Goal: Task Accomplishment & Management: Complete application form

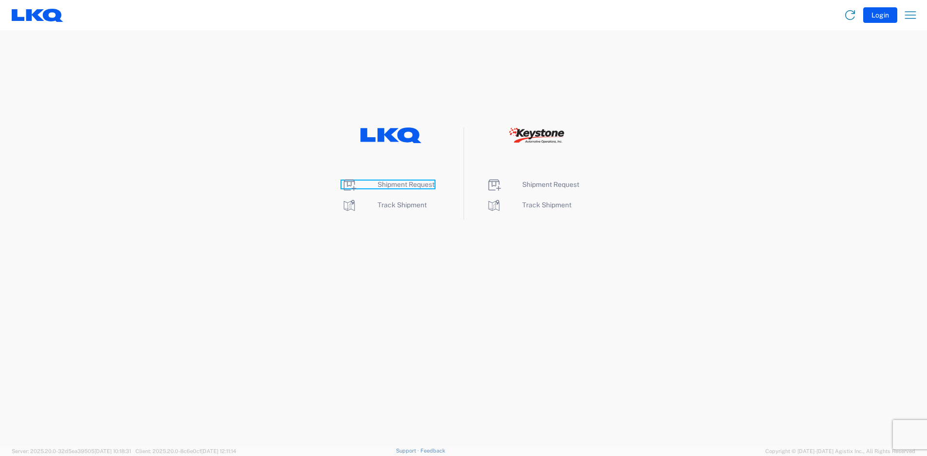
click at [398, 186] on span "Shipment Request" at bounding box center [405, 185] width 57 height 8
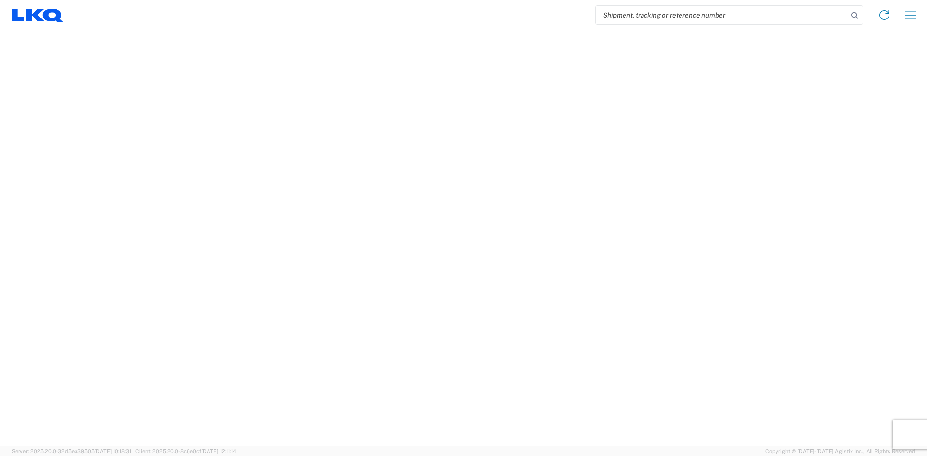
select select "FULL"
select select "LBS"
select select "IN"
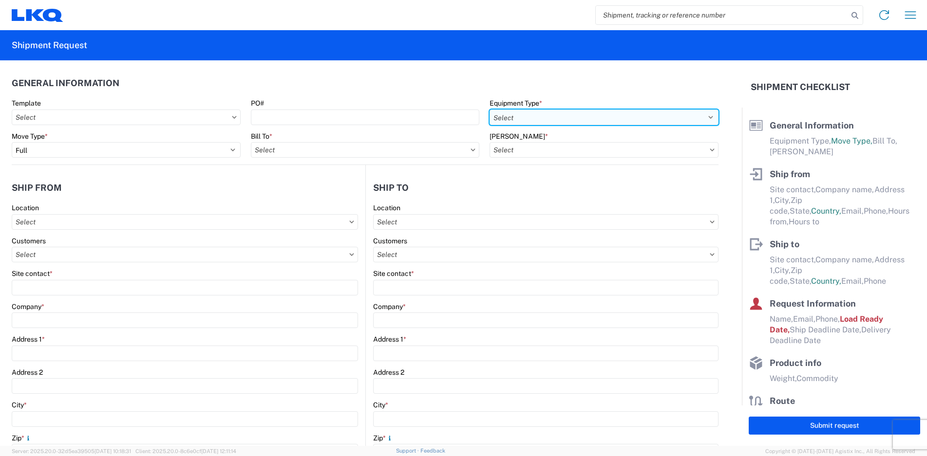
click at [697, 115] on select "Select 53’ Dry Van Flatbed Dropdeck (van) Lowboy (flatbed) Rail" at bounding box center [603, 118] width 229 height 16
select select "STDV"
click at [489, 110] on select "Select 53’ Dry Van Flatbed Dropdeck (van) Lowboy (flatbed) Rail" at bounding box center [603, 118] width 229 height 16
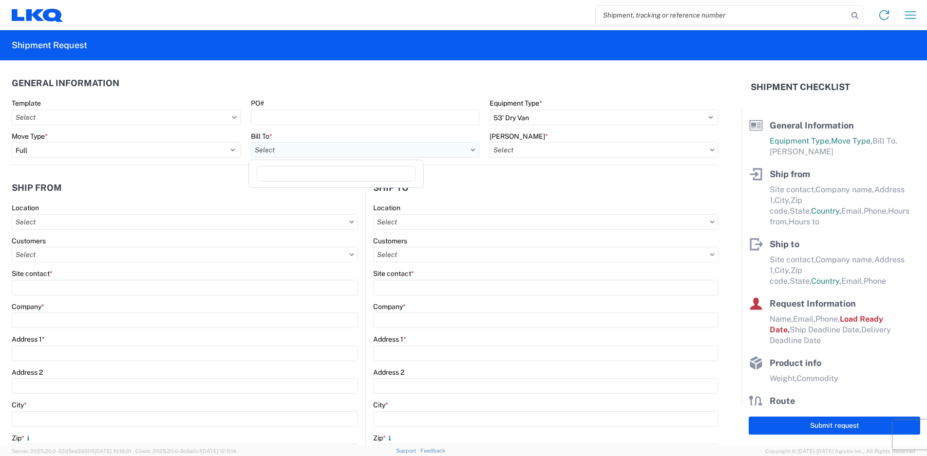
click at [284, 148] on input "text" at bounding box center [365, 150] width 229 height 16
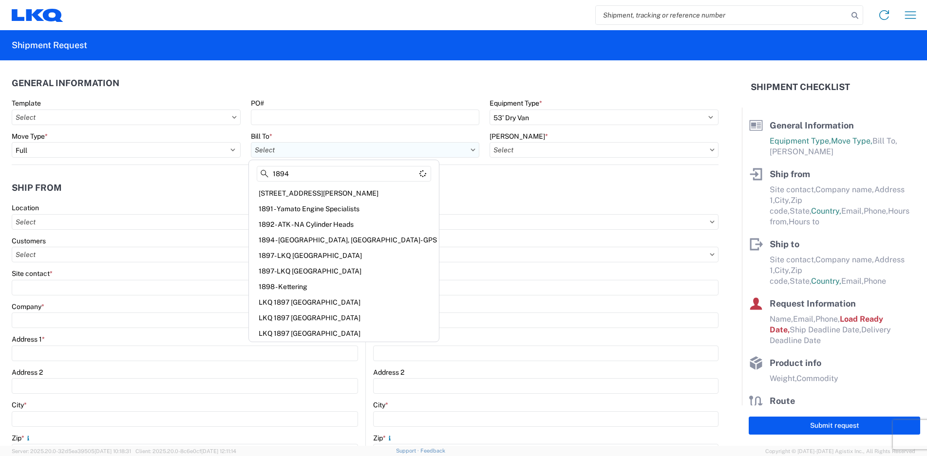
type input "1894"
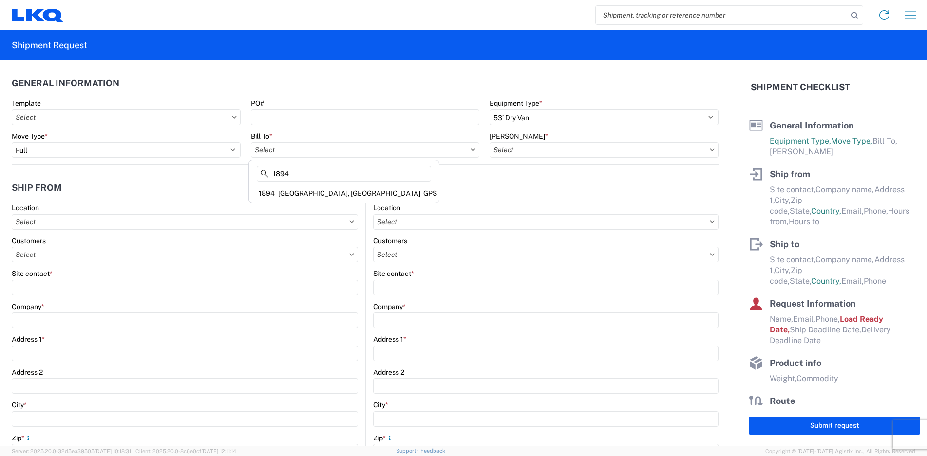
click at [709, 150] on icon at bounding box center [711, 150] width 5 height 3
click at [447, 150] on input "text" at bounding box center [365, 150] width 229 height 16
type input "1894"
click at [325, 196] on div "1894 - [GEOGRAPHIC_DATA], [GEOGRAPHIC_DATA]- GPS" at bounding box center [344, 194] width 186 height 16
type input "1894 - [GEOGRAPHIC_DATA], [GEOGRAPHIC_DATA]- GPS"
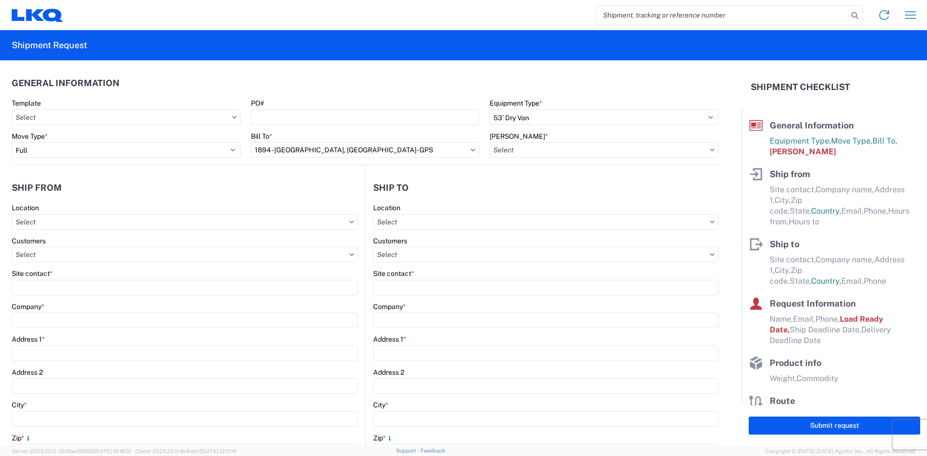
click at [710, 149] on icon at bounding box center [712, 150] width 4 height 2
click at [698, 149] on input "text" at bounding box center [603, 150] width 229 height 16
click at [601, 193] on div "1894-3300-50180-0000 - 1894 Freight In - Parts" at bounding box center [572, 194] width 170 height 16
type input "1894-3300-50180-0000 - 1894 Freight In - Parts"
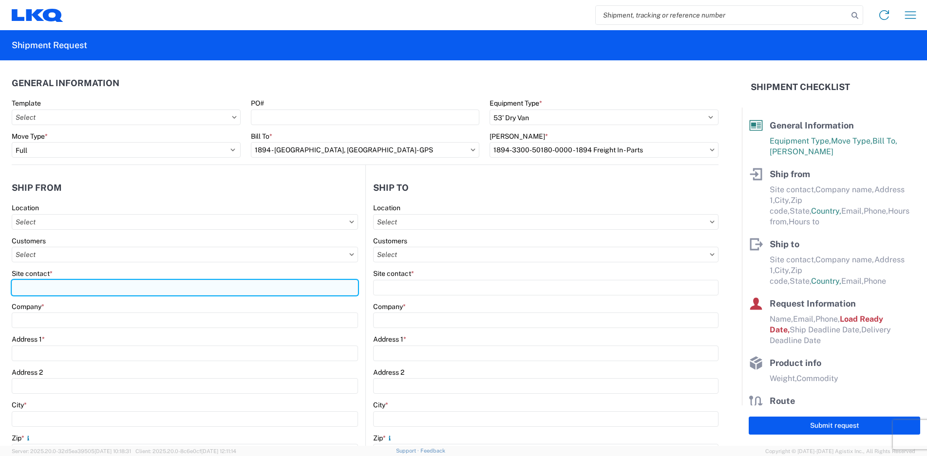
click at [66, 285] on input "Site contact *" at bounding box center [185, 288] width 346 height 16
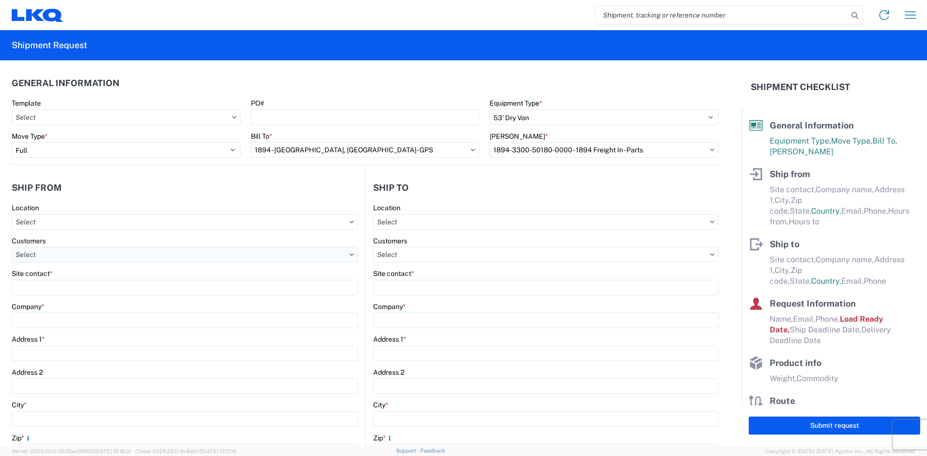
click at [63, 251] on input "text" at bounding box center [185, 255] width 346 height 16
type input "CVC"
drag, startPoint x: 65, startPoint y: 278, endPoint x: -18, endPoint y: 268, distance: 83.8
click at [0, 268] on html "Home Shipment request Shipment tracking Shipment Request General Information Te…" at bounding box center [463, 228] width 927 height 456
click at [27, 224] on input "text" at bounding box center [185, 222] width 346 height 16
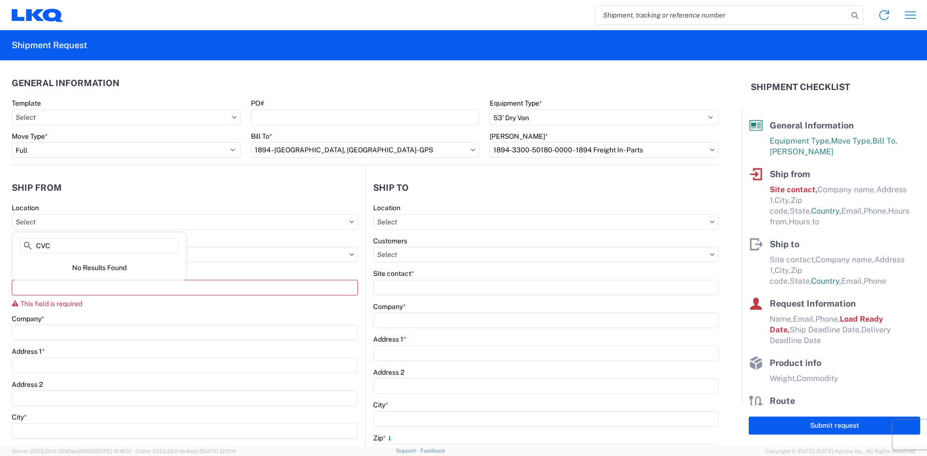
type input "CVC"
click at [158, 313] on agx-form-control-wrapper-v2 "Site contact * This field is required" at bounding box center [185, 291] width 346 height 45
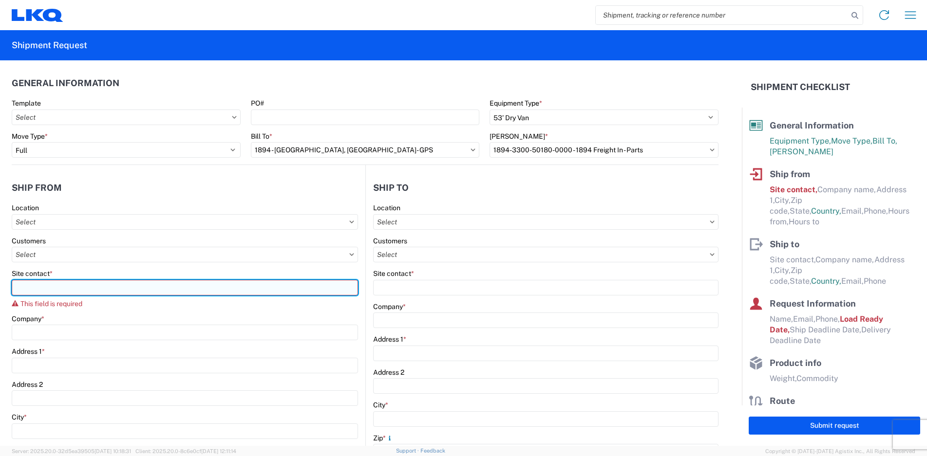
click at [70, 284] on input "Site contact *" at bounding box center [185, 288] width 346 height 16
type input "[PERSON_NAME]"
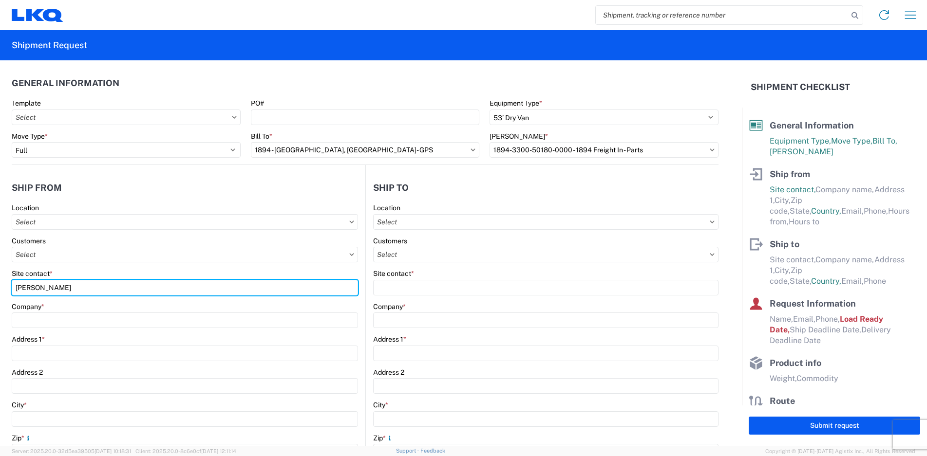
drag, startPoint x: 47, startPoint y: 295, endPoint x: -28, endPoint y: 280, distance: 76.4
click at [0, 280] on html "Home Shipment request Shipment tracking Shipment Request General Information Te…" at bounding box center [463, 228] width 927 height 456
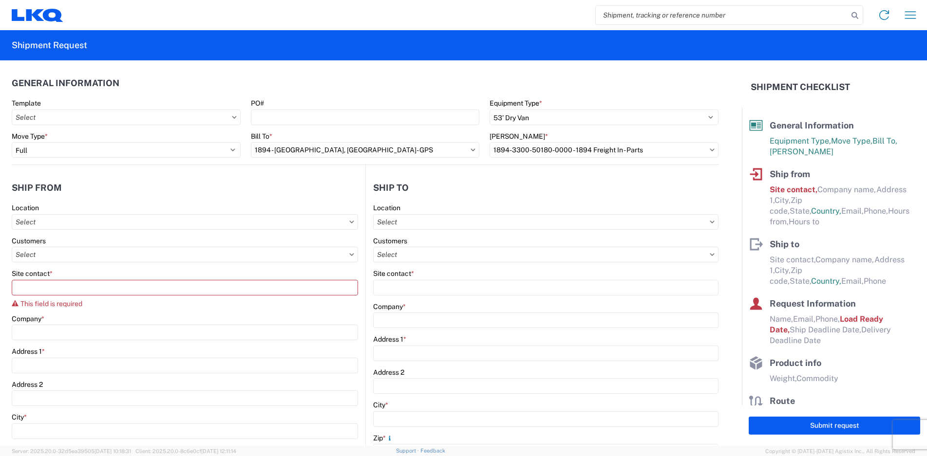
click at [349, 254] on icon at bounding box center [351, 254] width 5 height 3
click at [136, 257] on input "text" at bounding box center [185, 255] width 346 height 16
click at [88, 224] on input "text" at bounding box center [185, 222] width 346 height 16
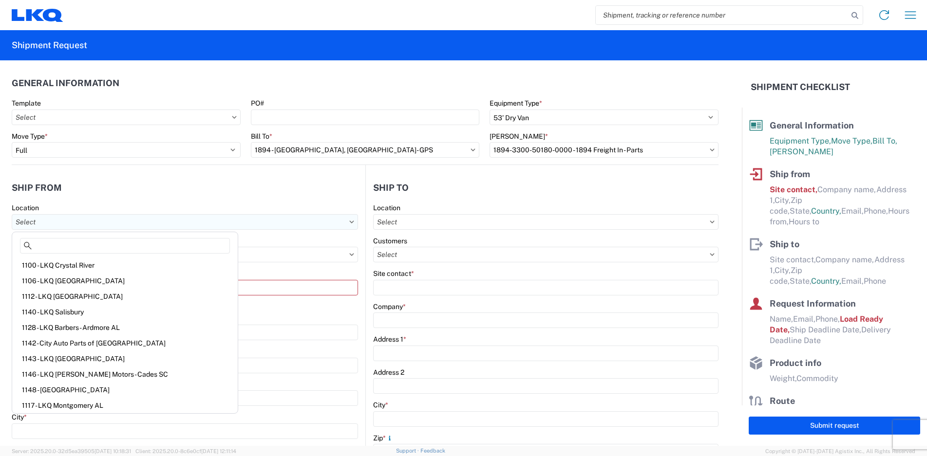
click at [59, 222] on input "text" at bounding box center [185, 222] width 346 height 16
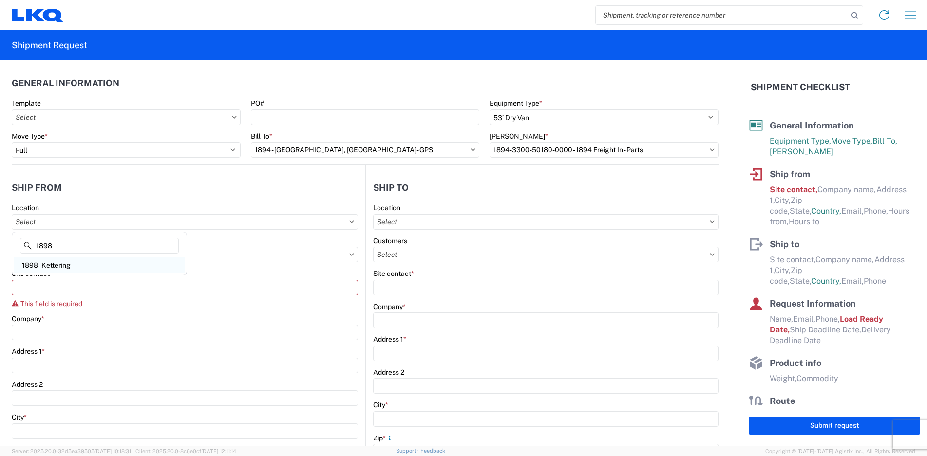
type input "1898"
click at [89, 266] on div "1898 - Kettering" at bounding box center [99, 266] width 170 height 16
type input "1898 - Kettering"
type input "LKQ Corporation"
type input "[STREET_ADDRESS]"
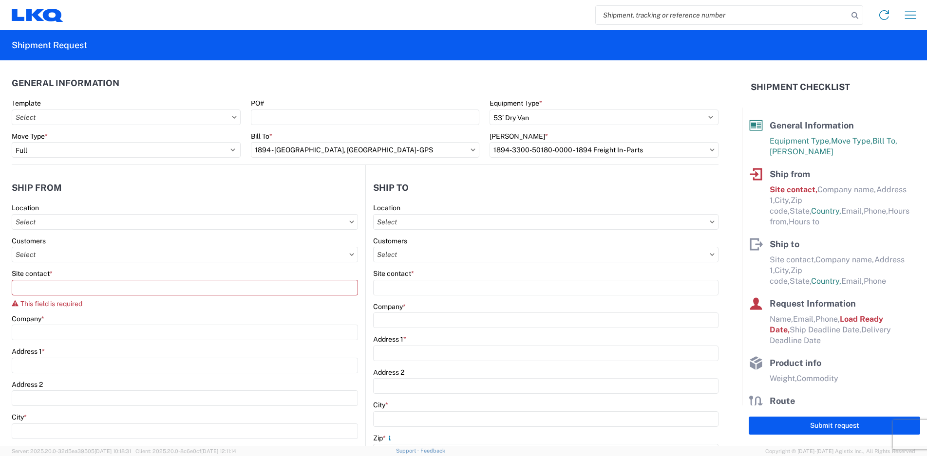
type input "Kettering"
type input "45429"
select select "OH"
select select "US"
type input "08:00"
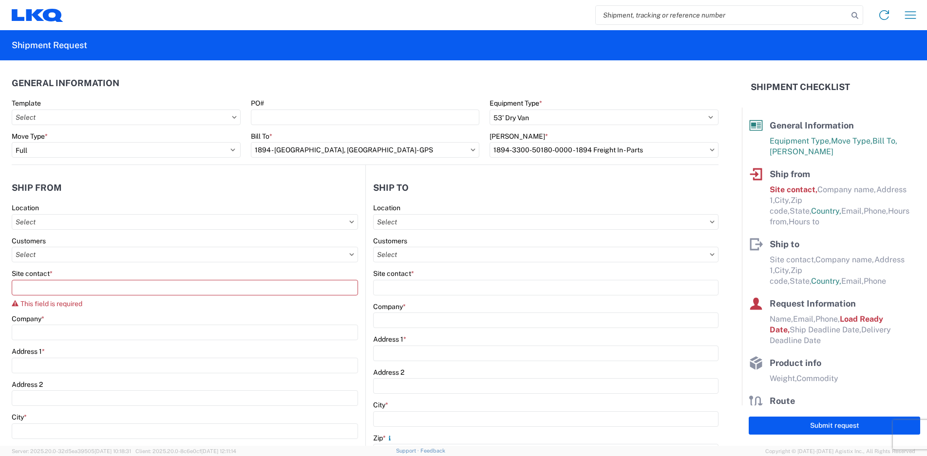
type input "14:00"
click at [65, 254] on input "text" at bounding box center [185, 255] width 346 height 16
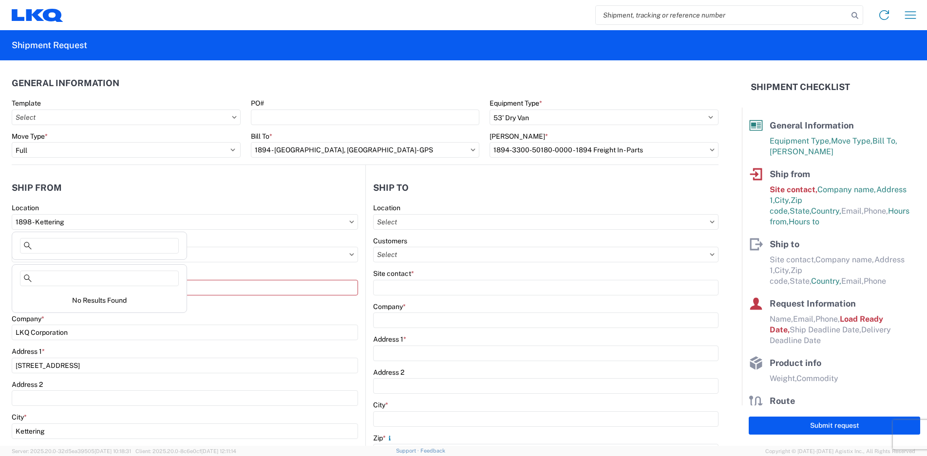
drag, startPoint x: 97, startPoint y: 228, endPoint x: -89, endPoint y: 203, distance: 187.7
click at [0, 203] on html "Home Shipment request Shipment tracking Shipment Request General Information Te…" at bounding box center [463, 228] width 927 height 456
click at [56, 254] on input "text" at bounding box center [185, 255] width 346 height 16
type input "CVC"
drag, startPoint x: 58, startPoint y: 277, endPoint x: -28, endPoint y: 263, distance: 87.3
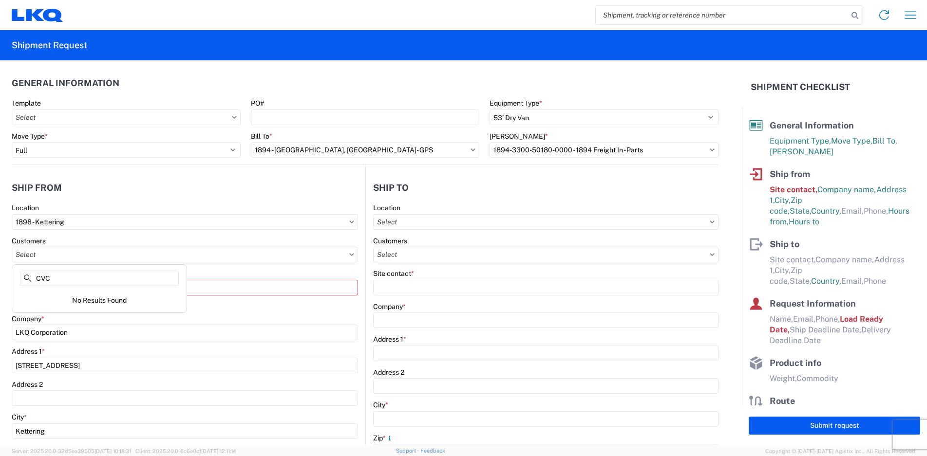
click at [0, 263] on html "Home Shipment request Shipment tracking Shipment Request General Information Te…" at bounding box center [463, 228] width 927 height 456
drag, startPoint x: 79, startPoint y: 221, endPoint x: -51, endPoint y: 210, distance: 130.5
click at [0, 210] on html "Home Shipment request Shipment tracking Shipment Request General Information Te…" at bounding box center [463, 228] width 927 height 456
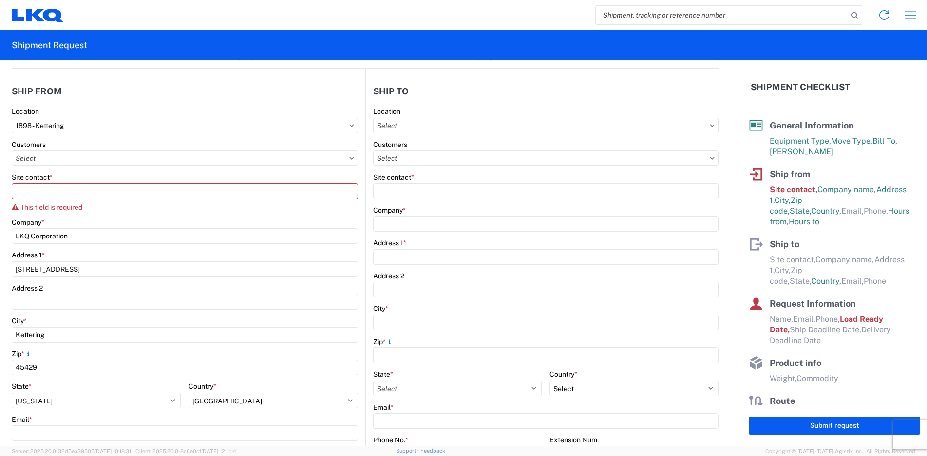
scroll to position [97, 0]
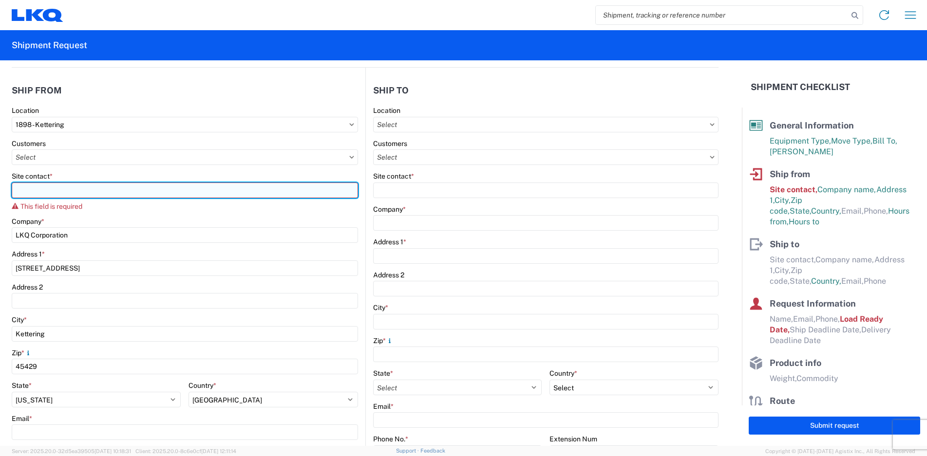
click at [65, 185] on input "Site contact *" at bounding box center [185, 191] width 346 height 16
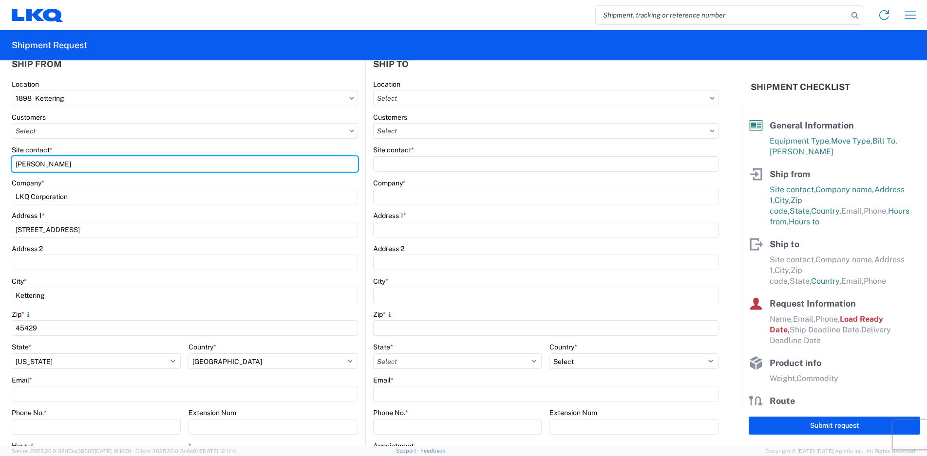
scroll to position [146, 0]
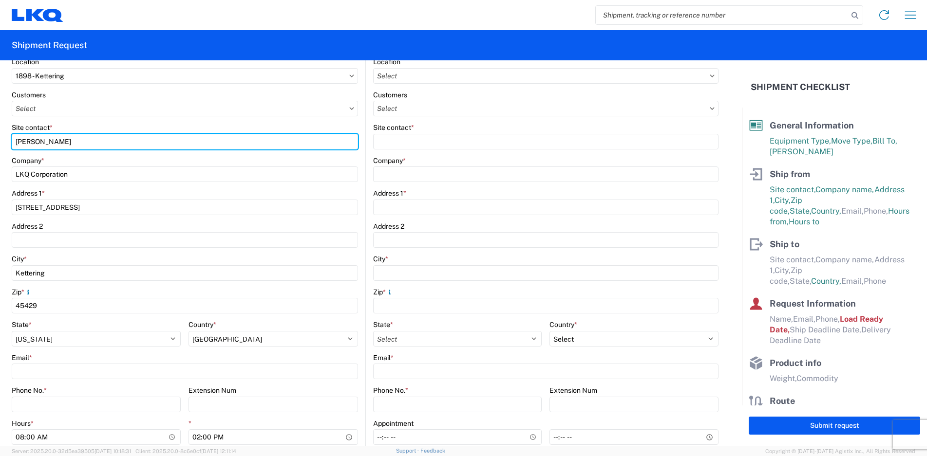
type input "[PERSON_NAME]"
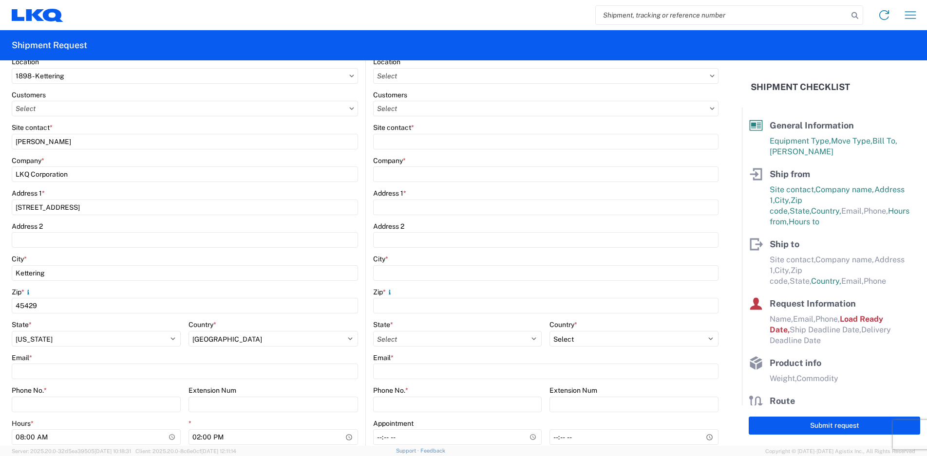
click at [94, 254] on agx-form-control-wrapper-v2 "Address 2" at bounding box center [185, 238] width 346 height 33
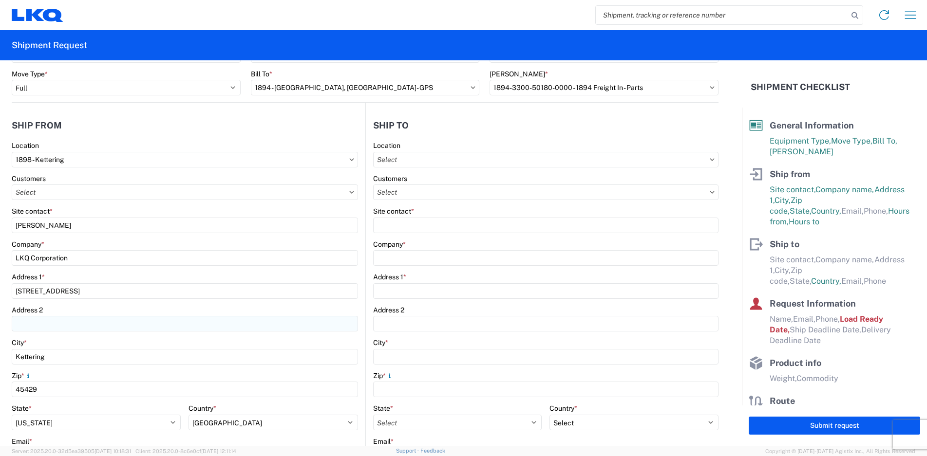
scroll to position [0, 0]
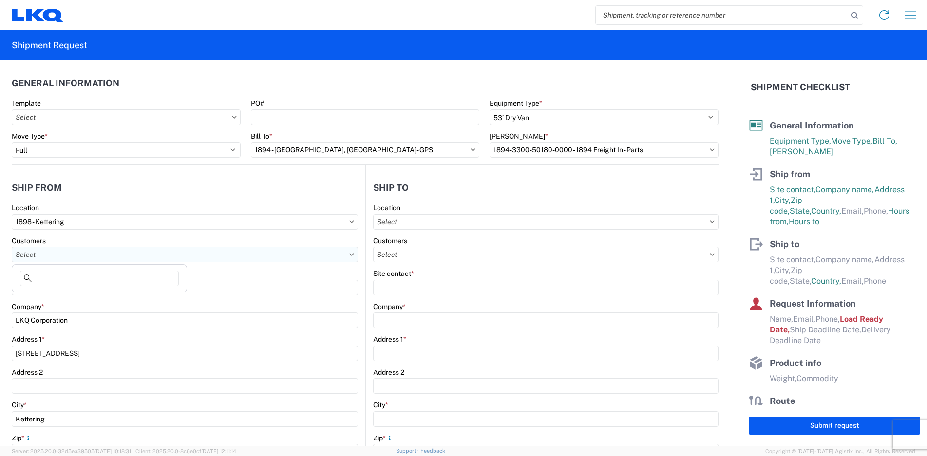
click at [69, 252] on input "text" at bounding box center [185, 255] width 346 height 16
click at [89, 261] on input "text" at bounding box center [185, 255] width 346 height 16
click at [51, 261] on input "text" at bounding box center [185, 255] width 346 height 16
click at [47, 255] on input "text" at bounding box center [185, 255] width 346 height 16
type input "CVC"
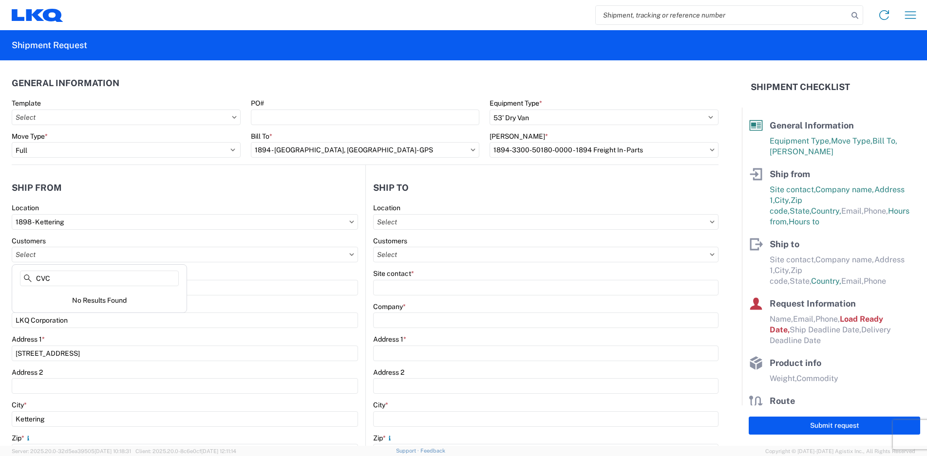
drag, startPoint x: 64, startPoint y: 281, endPoint x: -64, endPoint y: 264, distance: 129.7
click at [0, 264] on html "Home Shipment request Shipment tracking Shipment Request General Information Te…" at bounding box center [463, 228] width 927 height 456
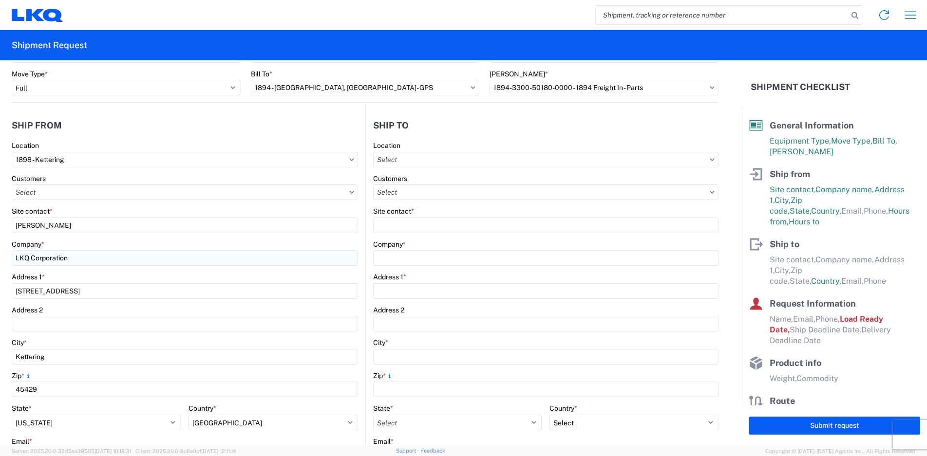
scroll to position [146, 0]
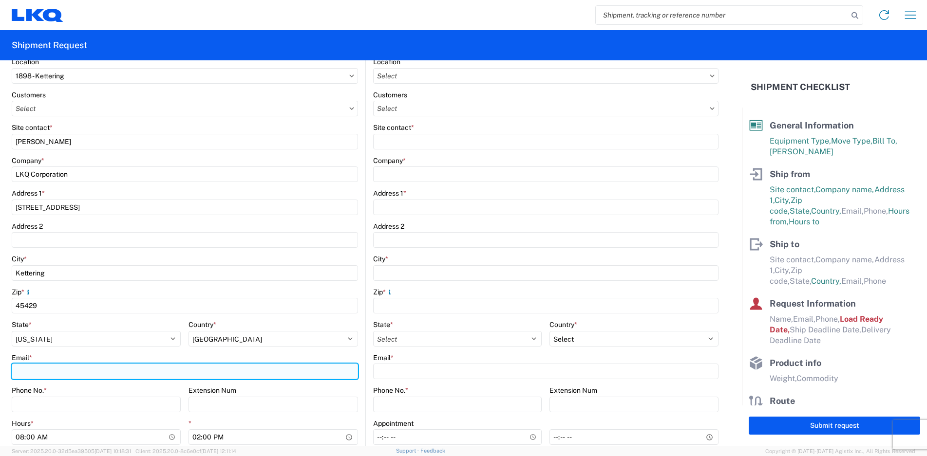
click at [54, 365] on input "Email *" at bounding box center [185, 372] width 346 height 16
type input "[EMAIL_ADDRESS][DOMAIN_NAME]"
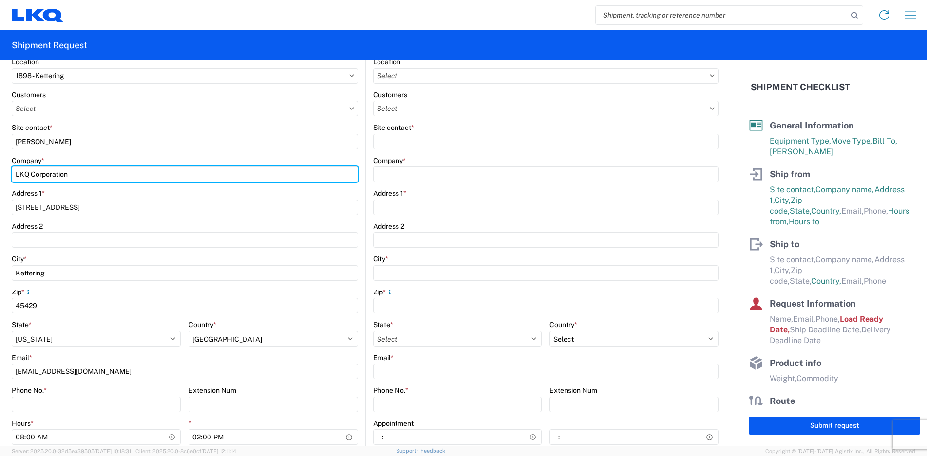
type input "CONSOLIDATED VEHICLE CONVERTER"
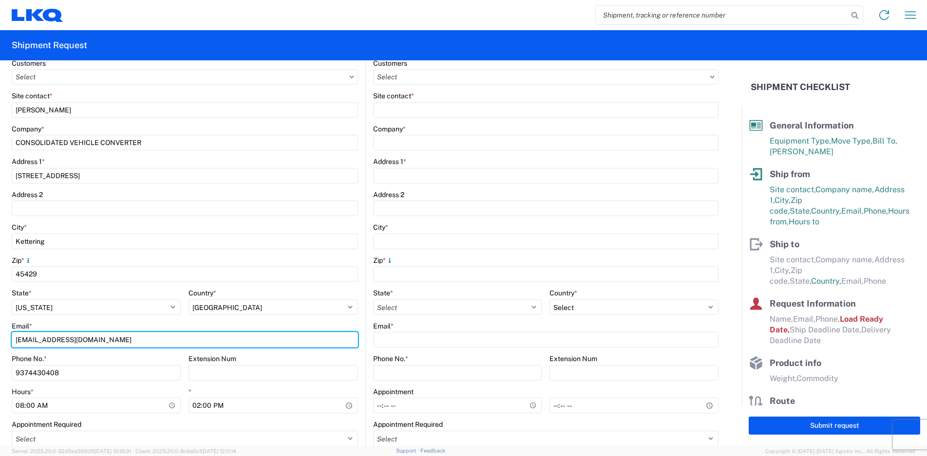
scroll to position [195, 0]
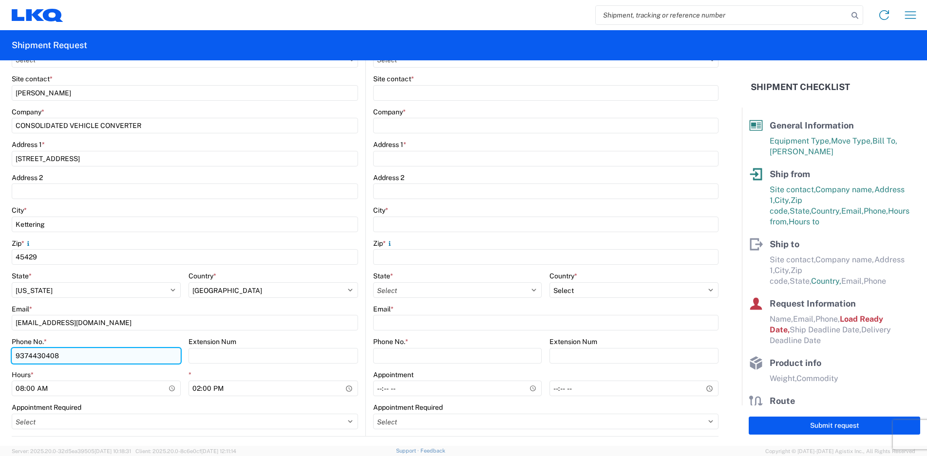
click at [111, 354] on input "9374430408" at bounding box center [96, 356] width 169 height 16
type input "9379521462"
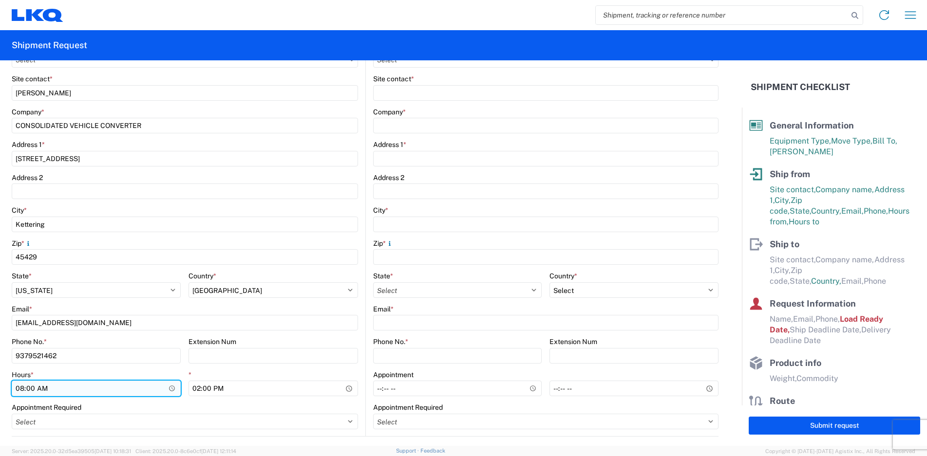
click at [68, 391] on input "08:00" at bounding box center [96, 389] width 169 height 16
type input "10:00"
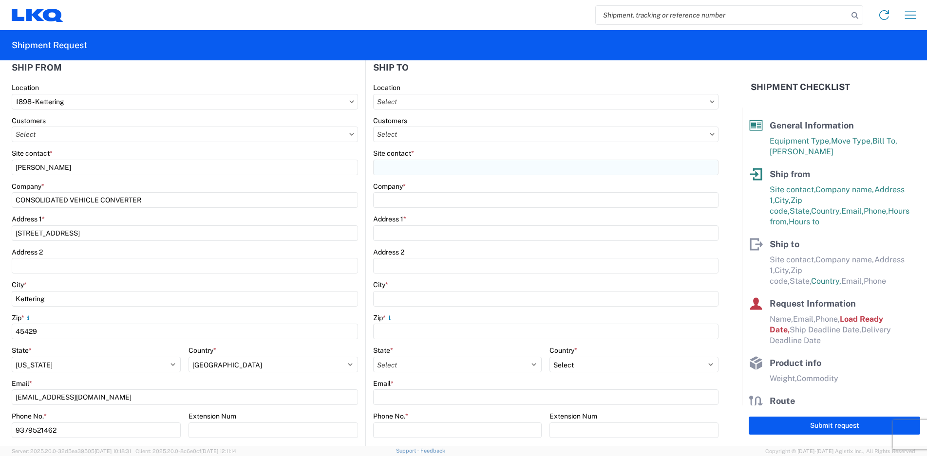
scroll to position [0, 0]
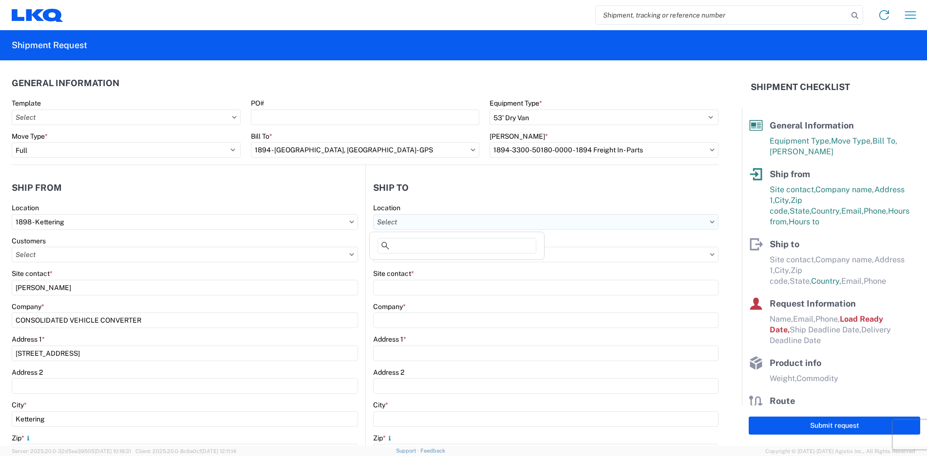
click at [419, 223] on input "text" at bounding box center [546, 222] width 346 height 16
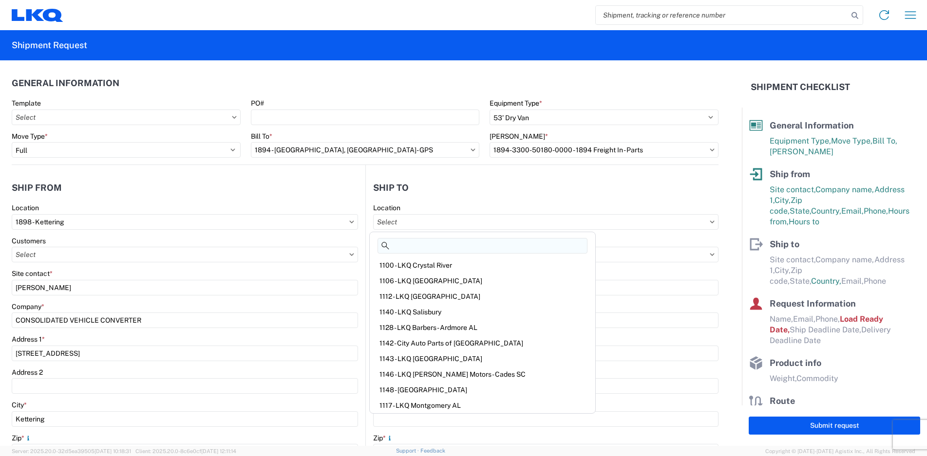
click at [411, 251] on input at bounding box center [482, 246] width 210 height 16
click at [575, 252] on input "text" at bounding box center [546, 255] width 346 height 16
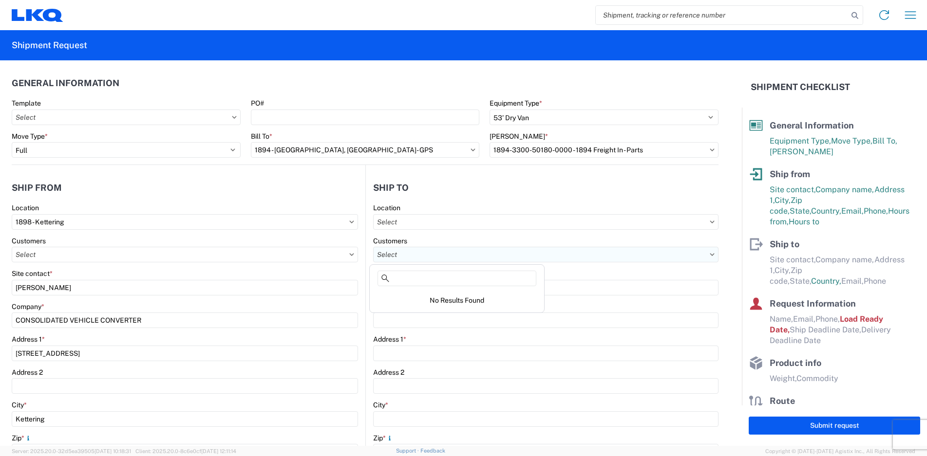
click at [454, 254] on input "text" at bounding box center [546, 255] width 346 height 16
click at [442, 276] on input "GPS" at bounding box center [456, 279] width 159 height 16
type input "GPS"
click at [407, 219] on input "text" at bounding box center [546, 222] width 346 height 16
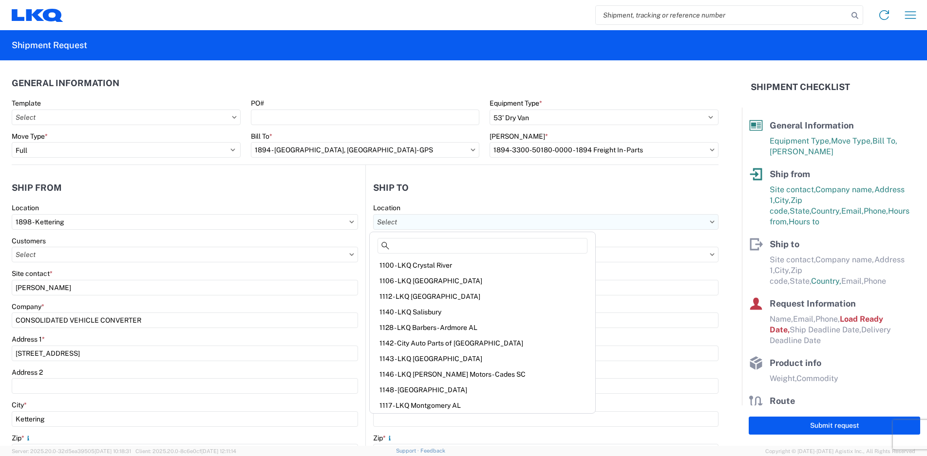
click at [407, 219] on input "text" at bounding box center [546, 222] width 346 height 16
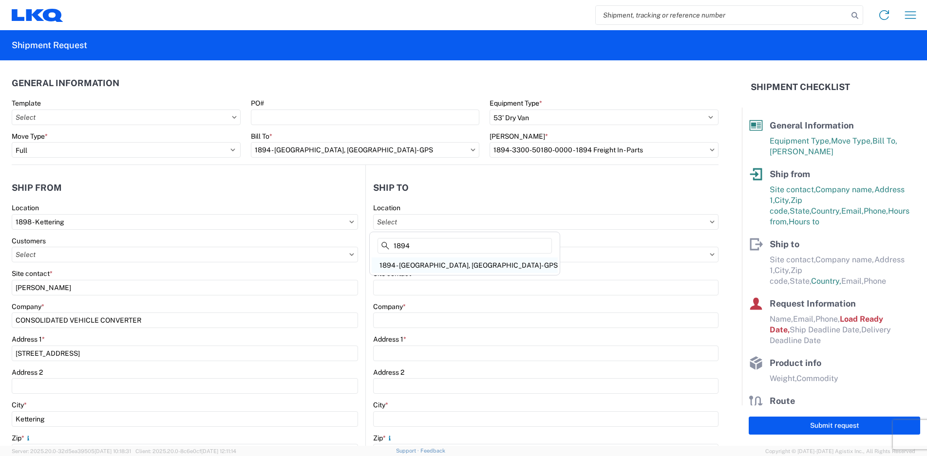
type input "1894"
click at [411, 260] on div "1894 - [GEOGRAPHIC_DATA], [GEOGRAPHIC_DATA]- GPS" at bounding box center [465, 266] width 186 height 16
type input "1894 - [GEOGRAPHIC_DATA], [GEOGRAPHIC_DATA]- GPS"
type input "LKQ Corporation"
type input "[STREET_ADDRESS]"
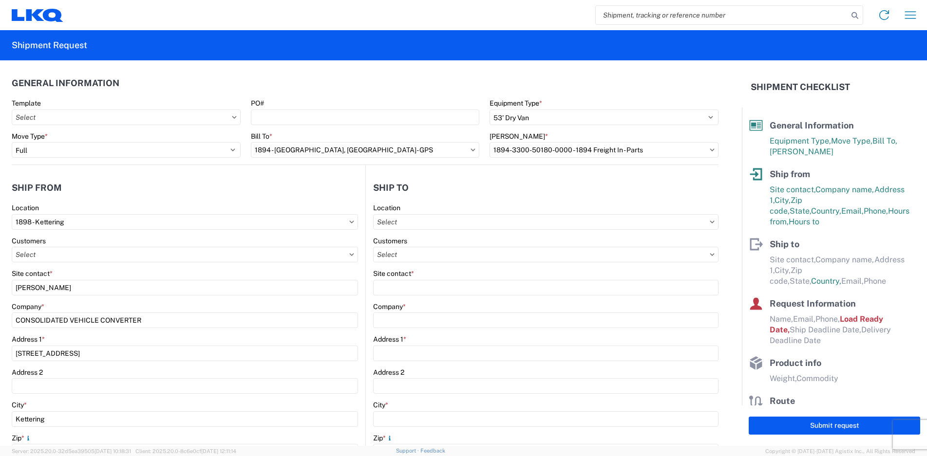
type input "Newnan"
type input "30265"
select select "US"
type input "[PHONE_NUMBER]"
type input "07:00"
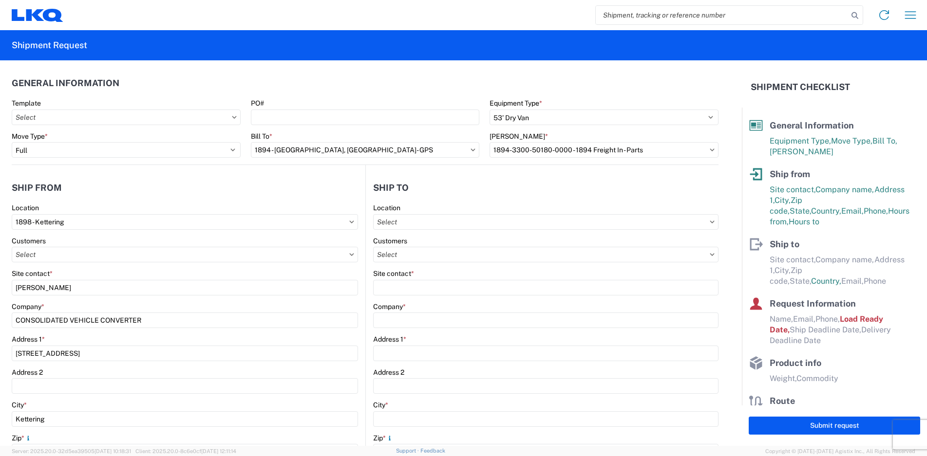
type input "15:00"
select select
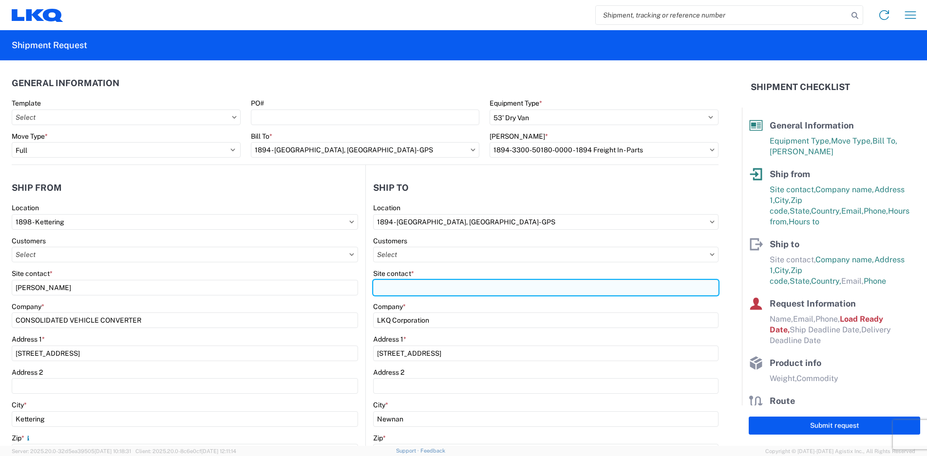
click at [385, 287] on input "Site contact *" at bounding box center [546, 288] width 346 height 16
type input "[PERSON_NAME]"
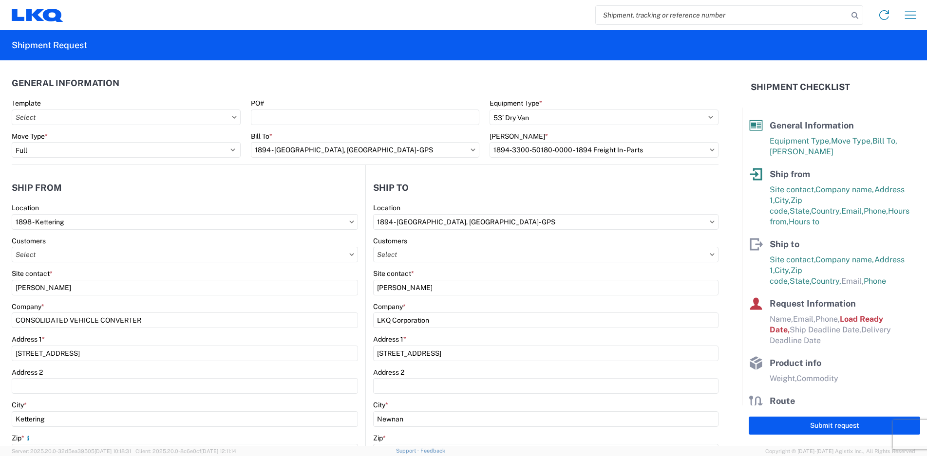
click at [474, 296] on agx-form-control-wrapper-v2 "Site contact * [PERSON_NAME]" at bounding box center [546, 285] width 346 height 33
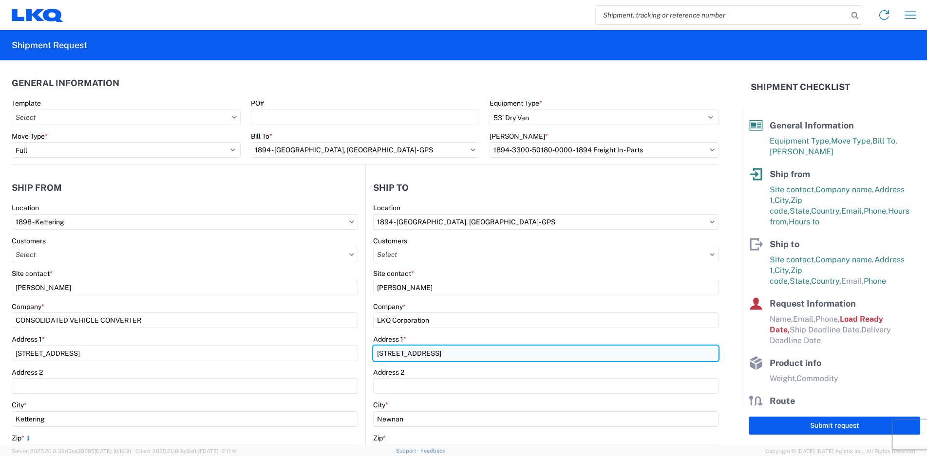
click at [441, 349] on input "[STREET_ADDRESS]" at bounding box center [546, 354] width 346 height 16
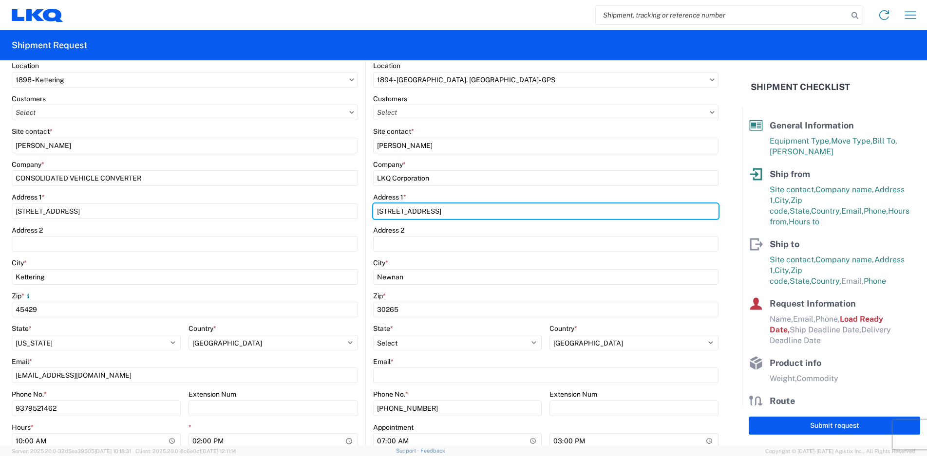
scroll to position [146, 0]
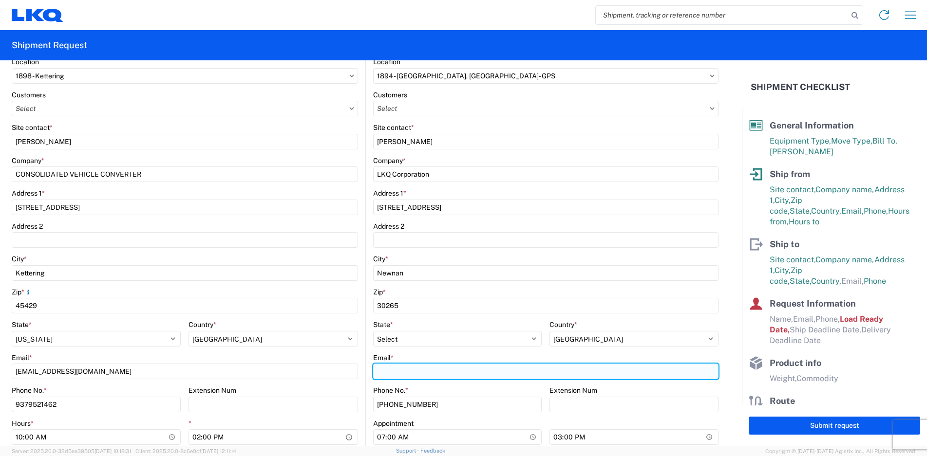
click at [438, 375] on input "Email *" at bounding box center [546, 372] width 346 height 16
type input "[EMAIL_ADDRESS][DOMAIN_NAME]"
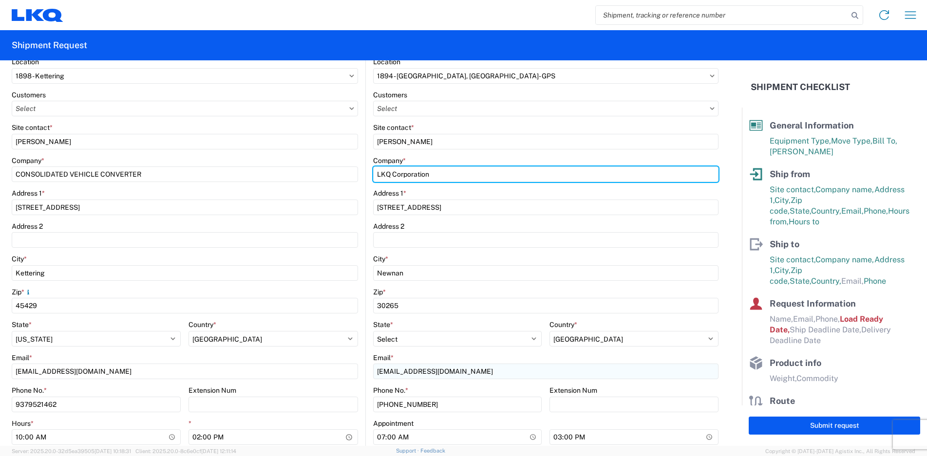
type input "GPS/Consolidated"
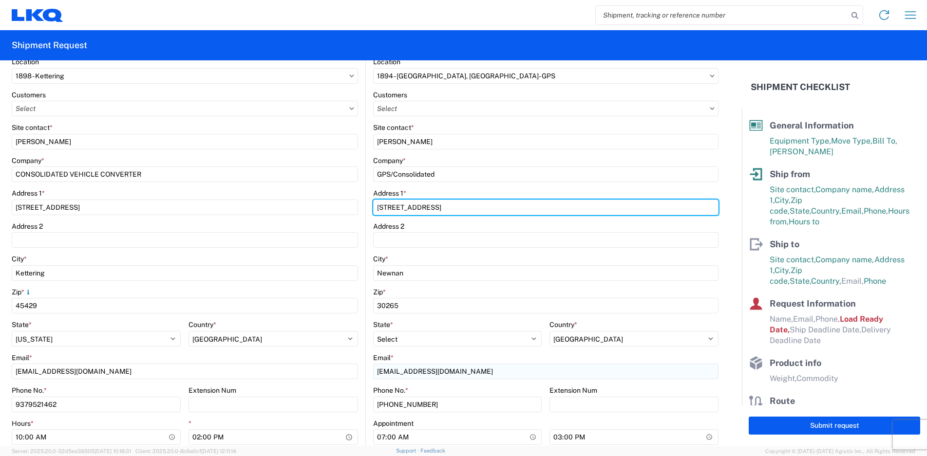
type input "[STREET_ADDRESS]"
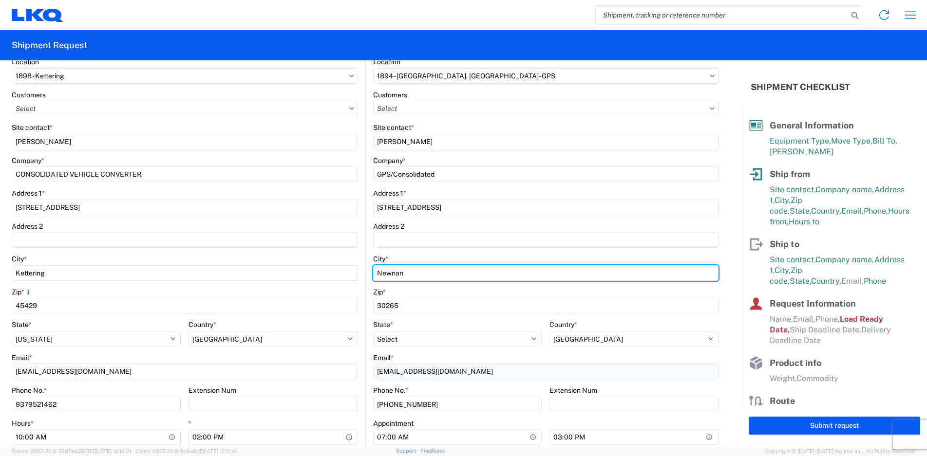
type input "NEWNAN"
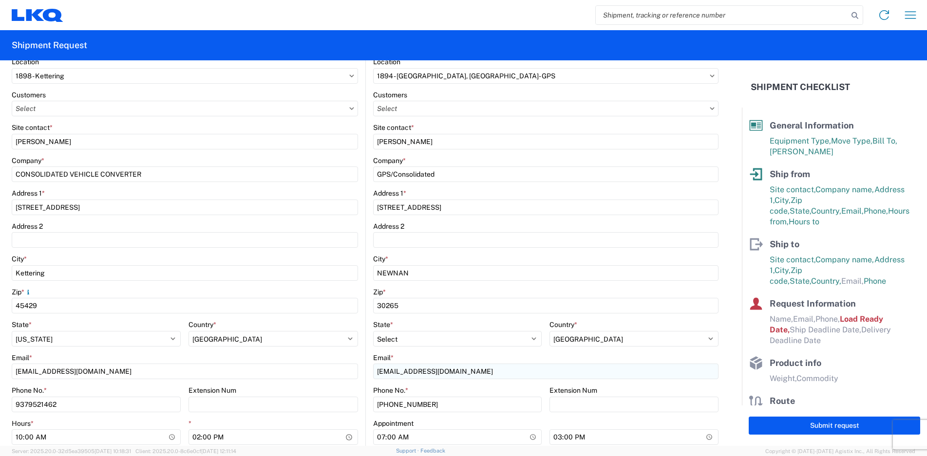
type input "[PERSON_NAME]"
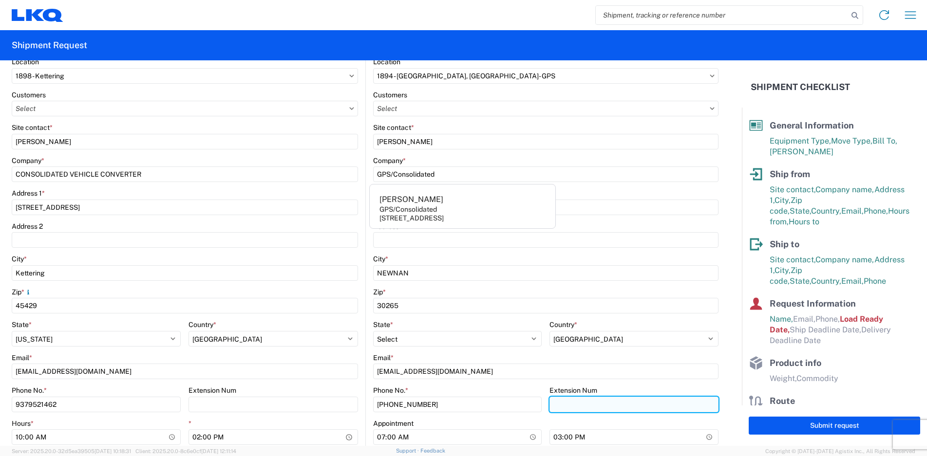
click at [573, 405] on input "Extension Num" at bounding box center [633, 405] width 169 height 16
type input "6002"
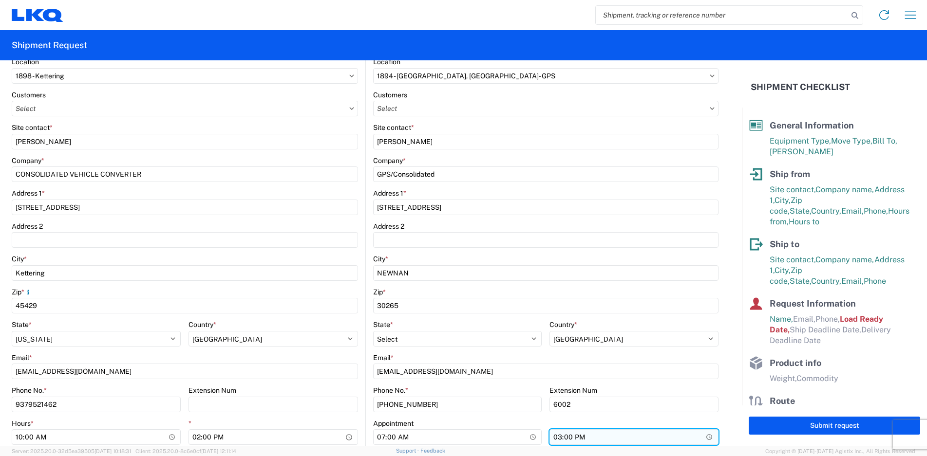
click at [599, 439] on input "15:00" at bounding box center [633, 437] width 169 height 16
type input "08:00"
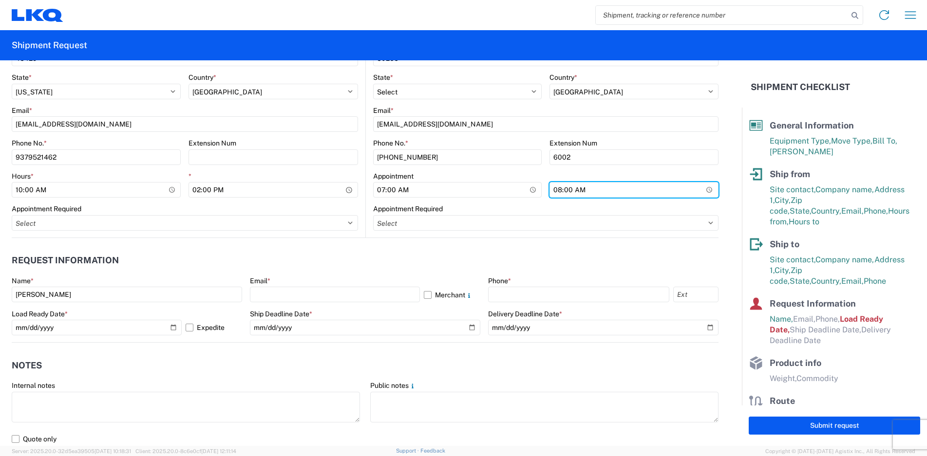
scroll to position [487, 0]
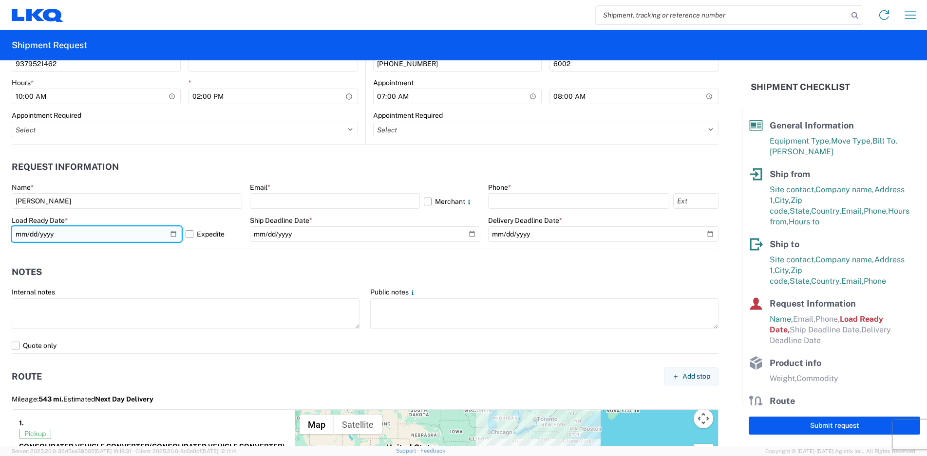
click at [170, 233] on input "[DATE]" at bounding box center [97, 234] width 170 height 16
type input "[DATE]"
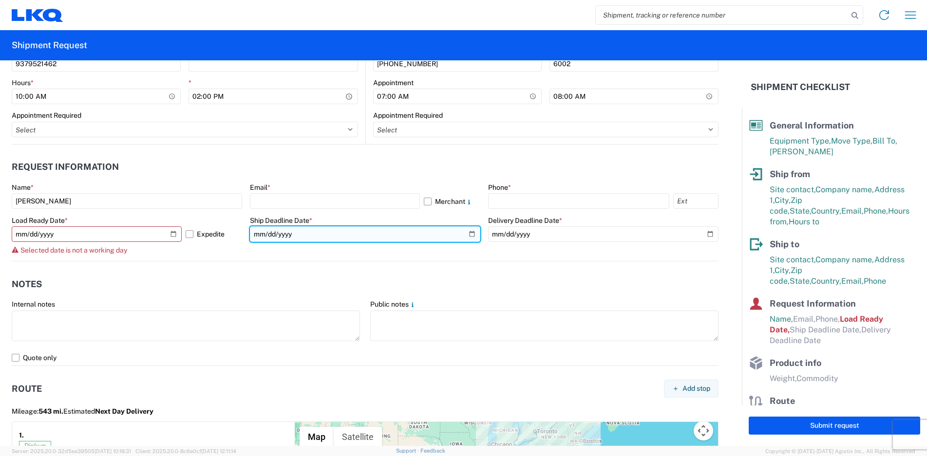
click at [466, 233] on input "date" at bounding box center [365, 234] width 230 height 16
type input "[DATE]"
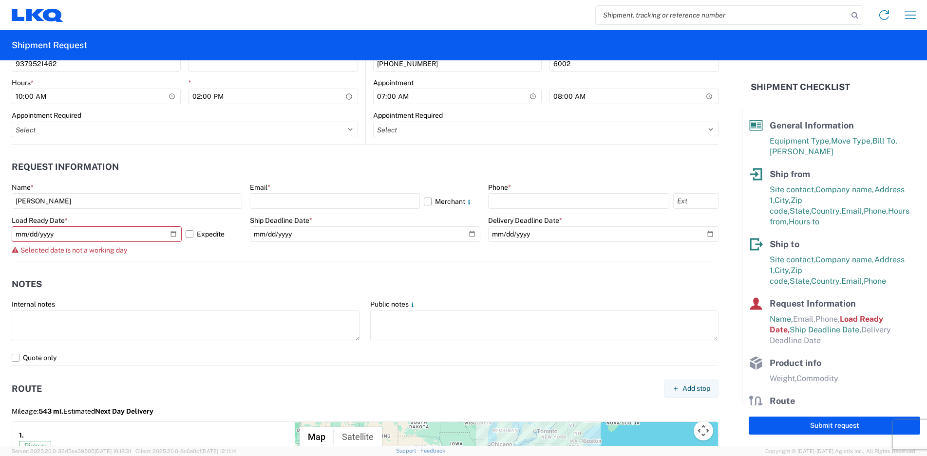
click at [138, 251] on div "Selected date is not a working day" at bounding box center [127, 250] width 230 height 8
click at [121, 232] on input "[DATE]" at bounding box center [97, 234] width 170 height 16
